Goal: Transaction & Acquisition: Purchase product/service

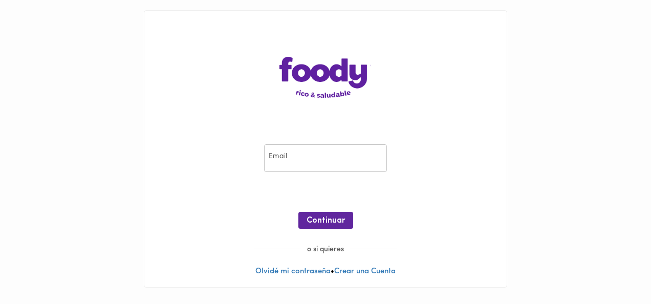
click at [290, 154] on input "email" at bounding box center [325, 158] width 123 height 28
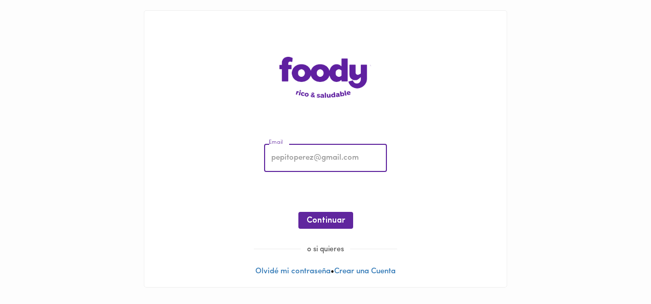
type input "[EMAIL_ADDRESS][DOMAIN_NAME]"
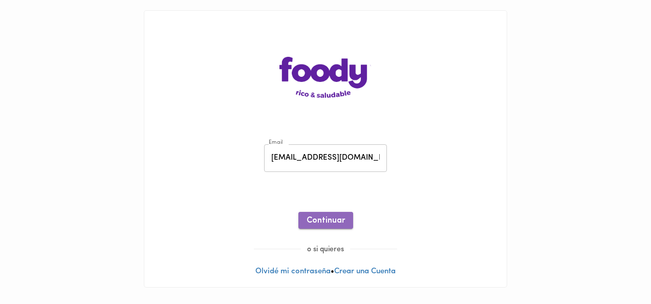
click at [337, 212] on button "Continuar" at bounding box center [325, 220] width 55 height 17
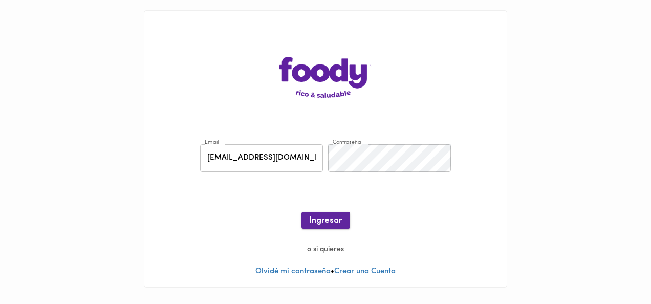
click at [333, 220] on span "Ingresar" at bounding box center [326, 221] width 32 height 10
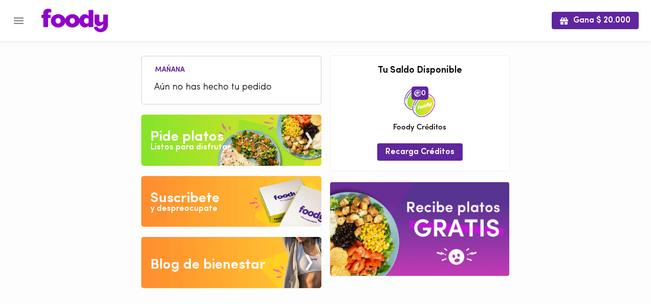
click at [233, 150] on img at bounding box center [231, 140] width 180 height 51
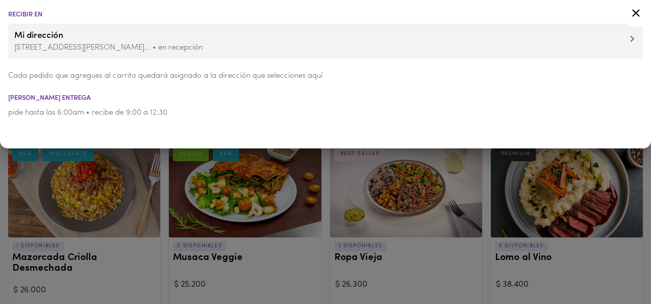
click at [634, 14] on icon at bounding box center [636, 13] width 13 height 13
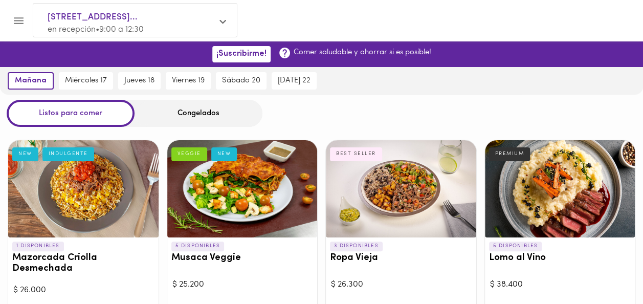
click at [178, 101] on div "Congelados" at bounding box center [199, 113] width 128 height 27
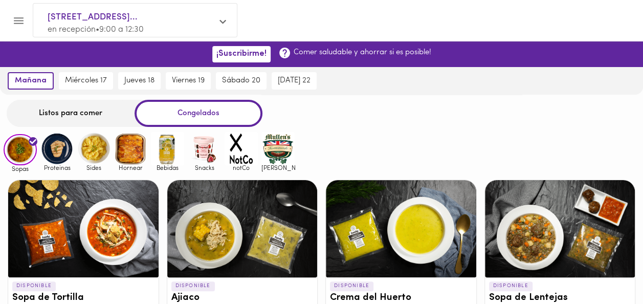
click at [67, 145] on img at bounding box center [56, 148] width 33 height 33
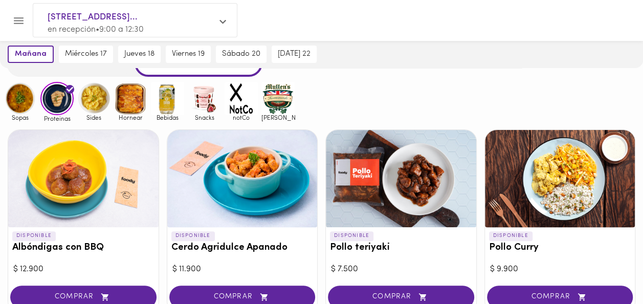
scroll to position [51, 0]
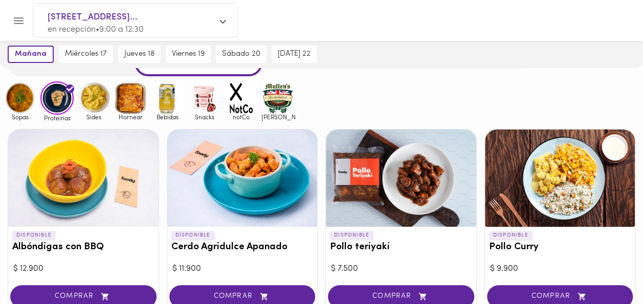
click at [129, 109] on img at bounding box center [130, 97] width 33 height 33
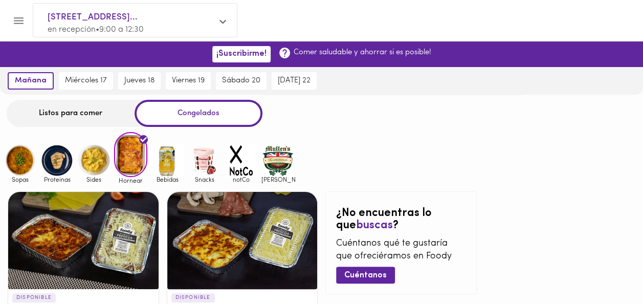
click at [58, 150] on img at bounding box center [56, 160] width 33 height 33
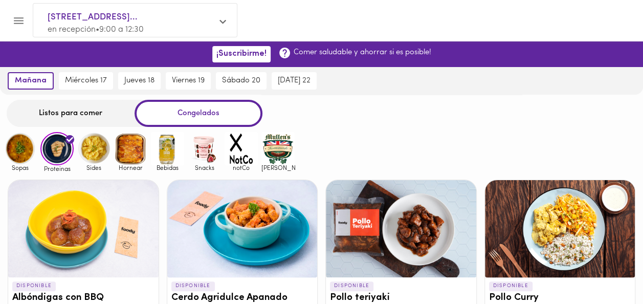
click at [63, 120] on div "Listos para comer" at bounding box center [71, 113] width 128 height 27
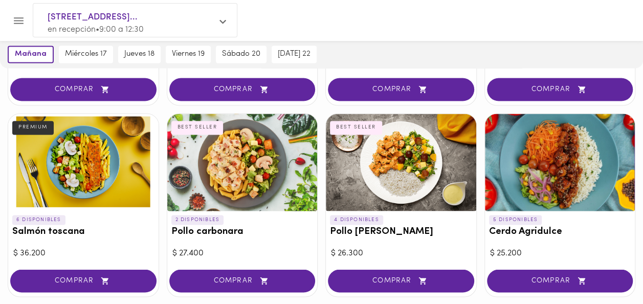
scroll to position [812, 0]
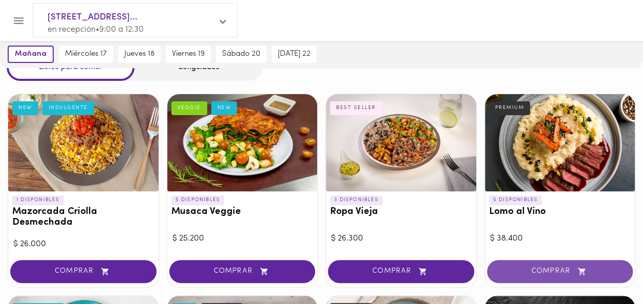
click at [532, 270] on span "COMPRAR" at bounding box center [560, 271] width 121 height 9
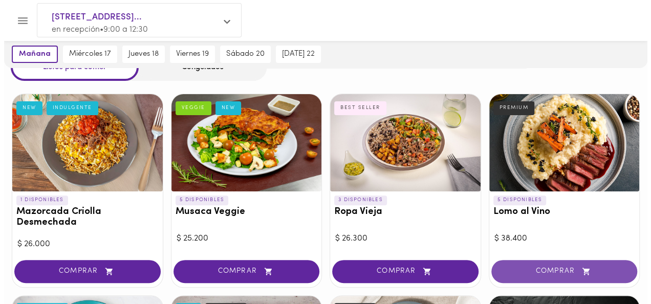
scroll to position [46, 0]
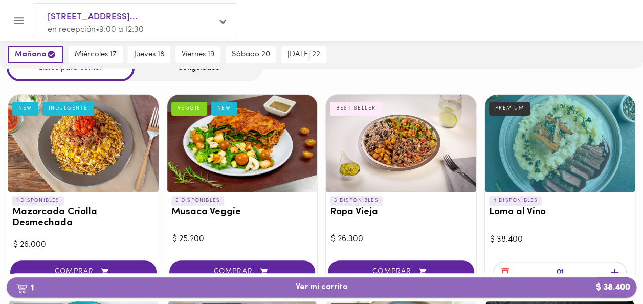
click at [368, 286] on span "1 Ver mi carrito $ 38.400" at bounding box center [322, 288] width 614 height 10
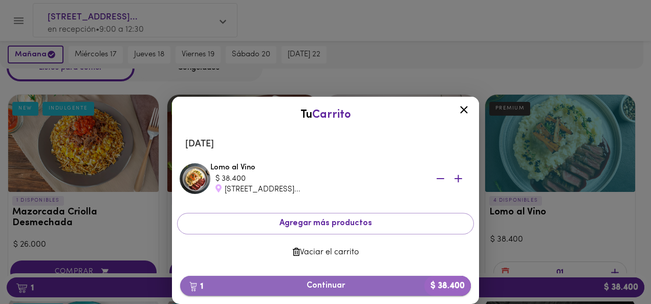
click at [343, 286] on span "1 Continuar $ 38.400" at bounding box center [325, 286] width 274 height 10
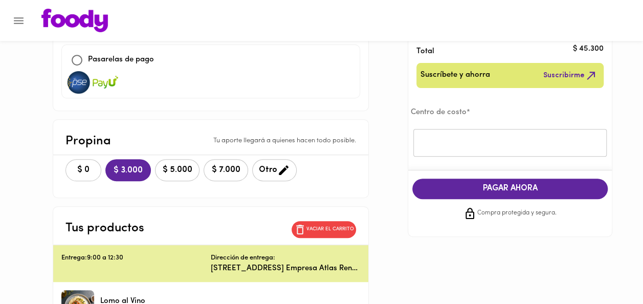
scroll to position [153, 0]
click at [72, 169] on span "$ 0" at bounding box center [83, 170] width 23 height 10
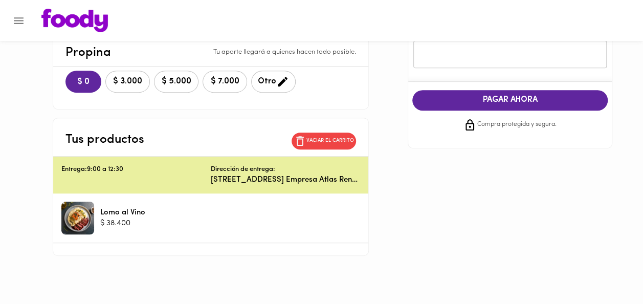
scroll to position [242, 0]
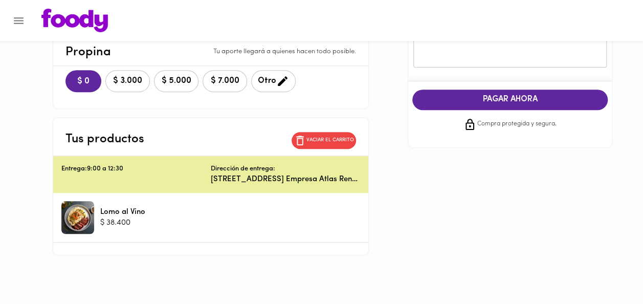
click at [535, 103] on span "PAGAR AHORA" at bounding box center [510, 100] width 175 height 10
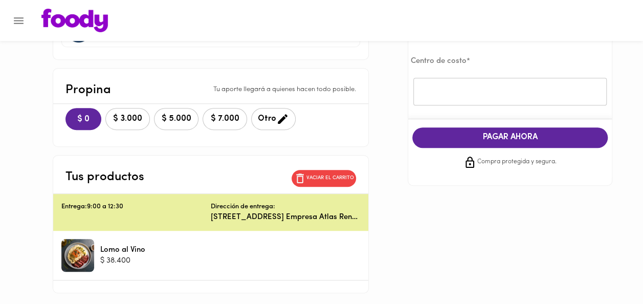
scroll to position [204, 0]
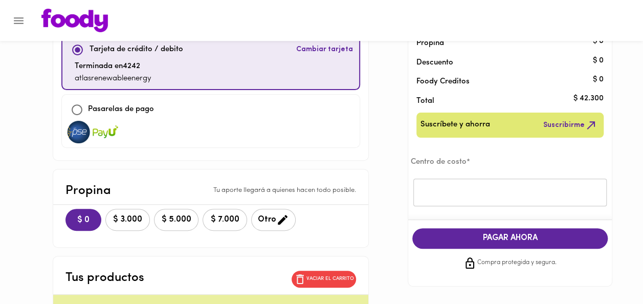
click at [453, 186] on input "text" at bounding box center [510, 193] width 193 height 28
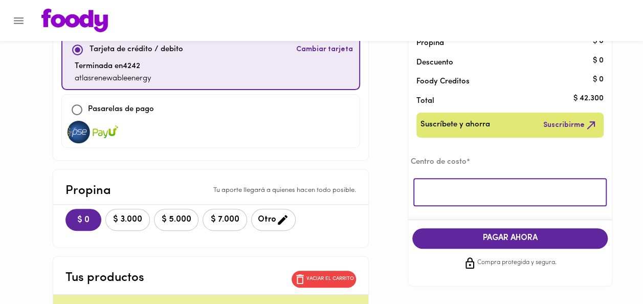
scroll to position [102, 0]
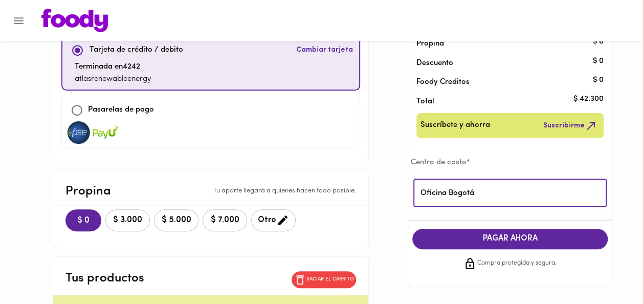
type input "Oficina Bogotá"
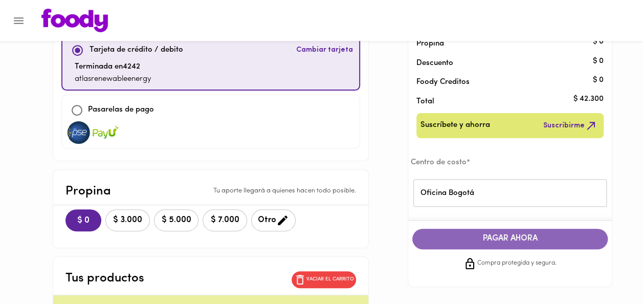
click at [487, 235] on span "PAGAR AHORA" at bounding box center [510, 239] width 175 height 10
